Goal: Task Accomplishment & Management: Use online tool/utility

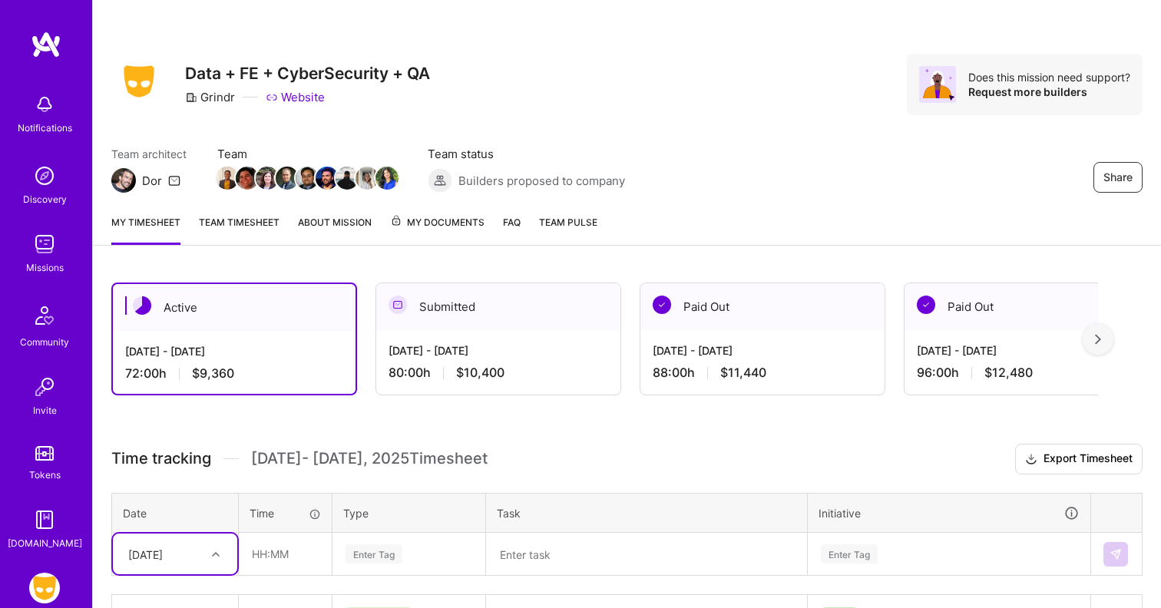
scroll to position [2, 0]
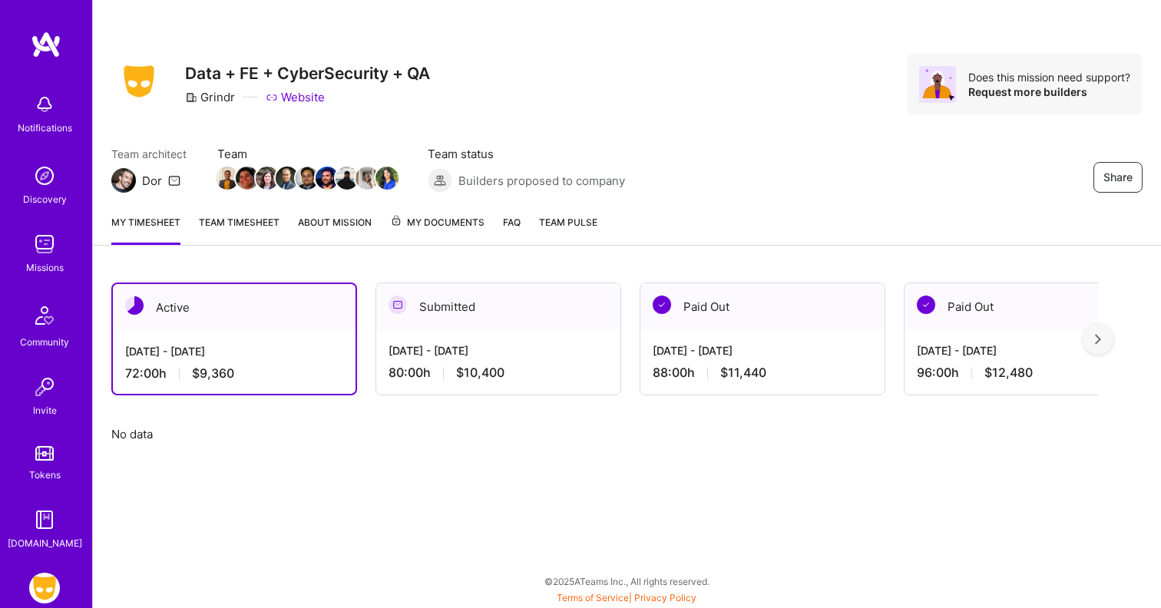
scroll to position [2, 0]
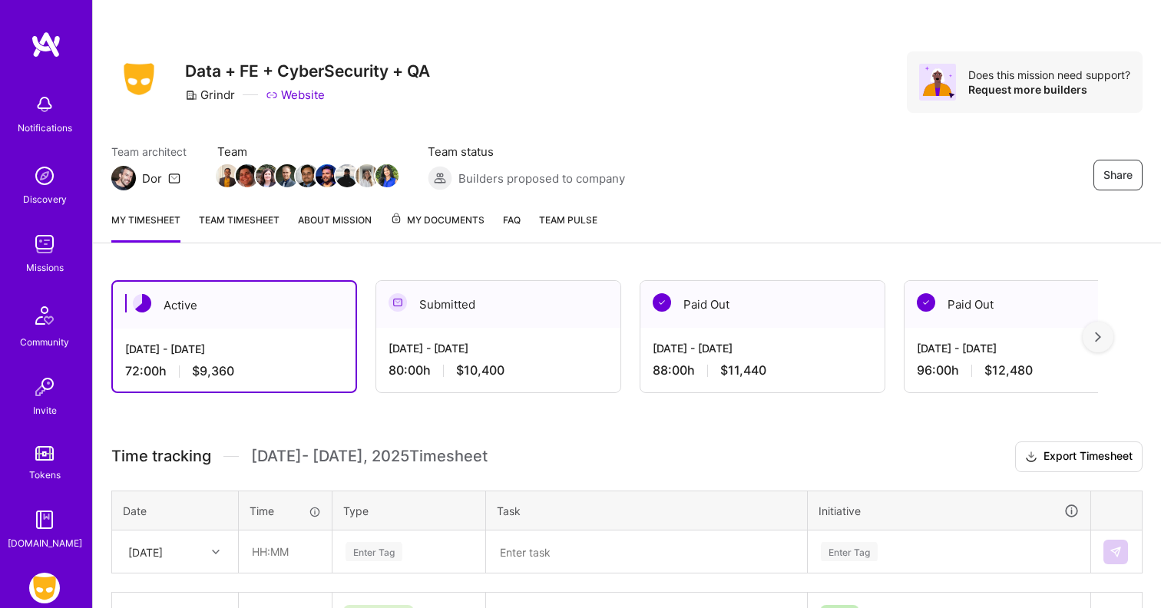
click at [417, 73] on h3 "Data + FE + CyberSecurity + QA" at bounding box center [307, 70] width 245 height 19
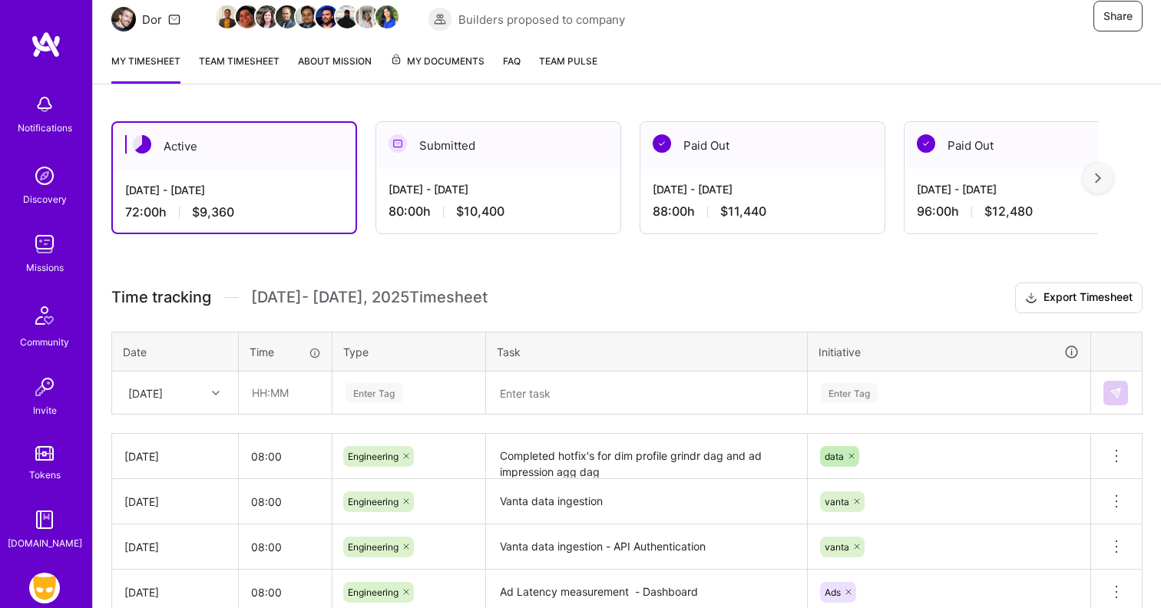
scroll to position [139, 0]
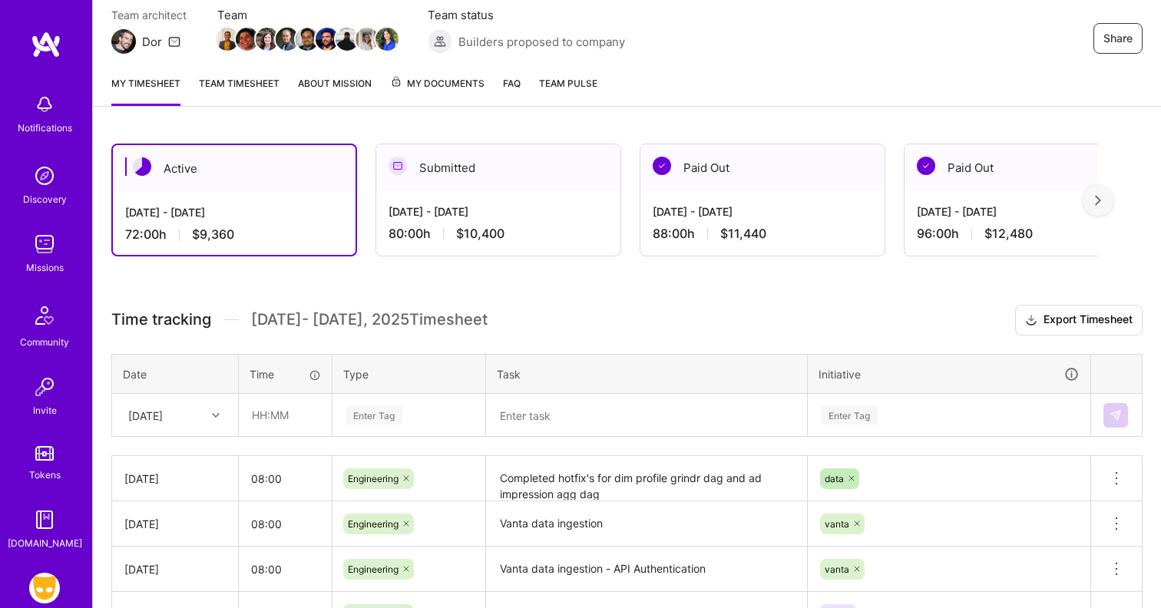
click at [478, 316] on span "[DATE] - [DATE] Timesheet" at bounding box center [369, 319] width 236 height 19
